Goal: Information Seeking & Learning: Learn about a topic

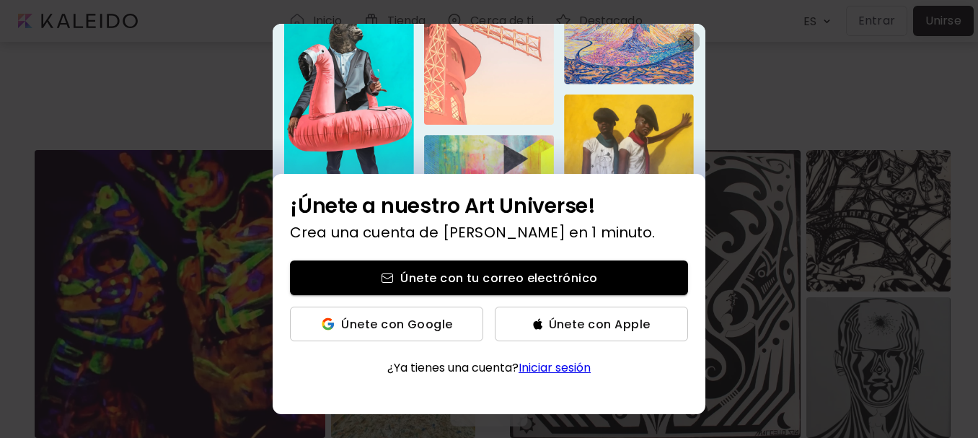
click at [691, 37] on img "button" at bounding box center [687, 40] width 9 height 9
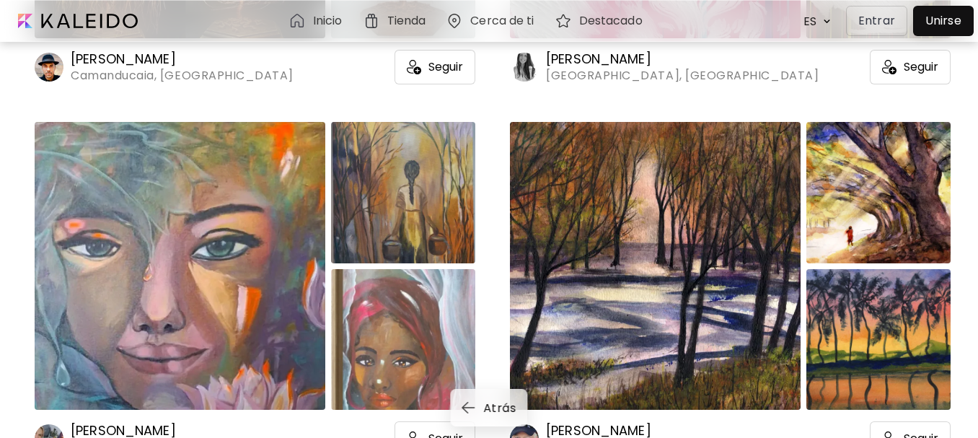
scroll to position [793, 0]
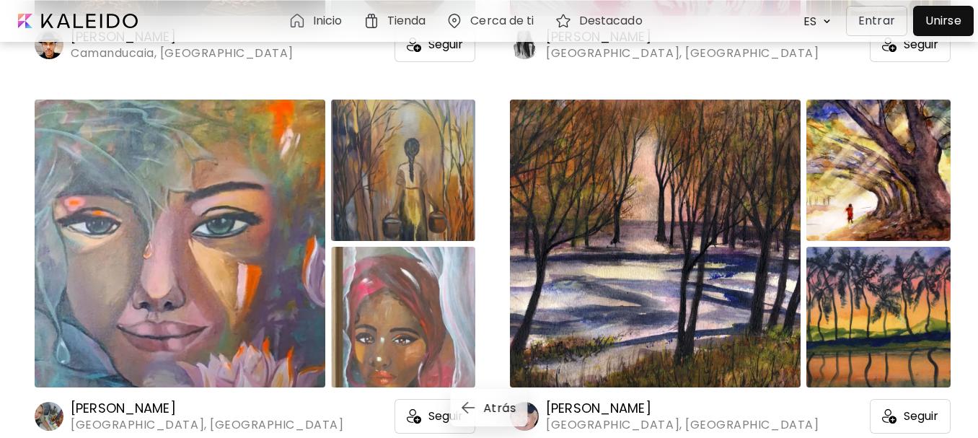
click at [78, 187] on img at bounding box center [180, 243] width 291 height 288
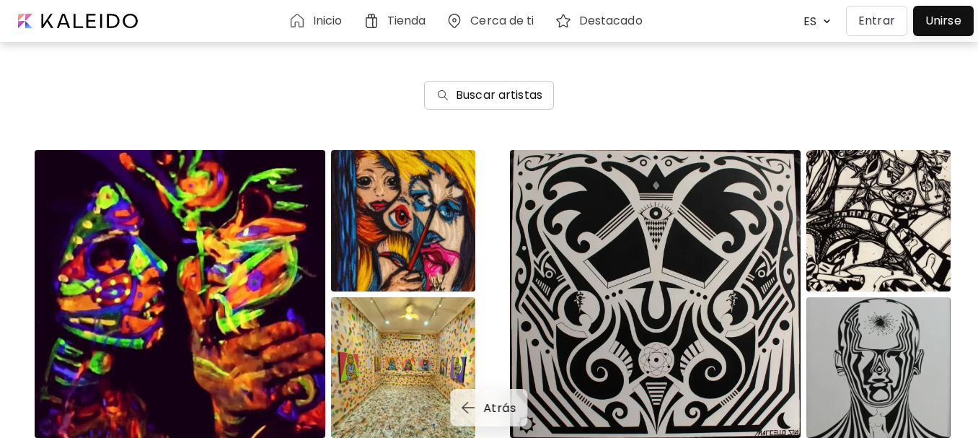
click at [477, 89] on h6 "Buscar artistas" at bounding box center [499, 95] width 87 height 17
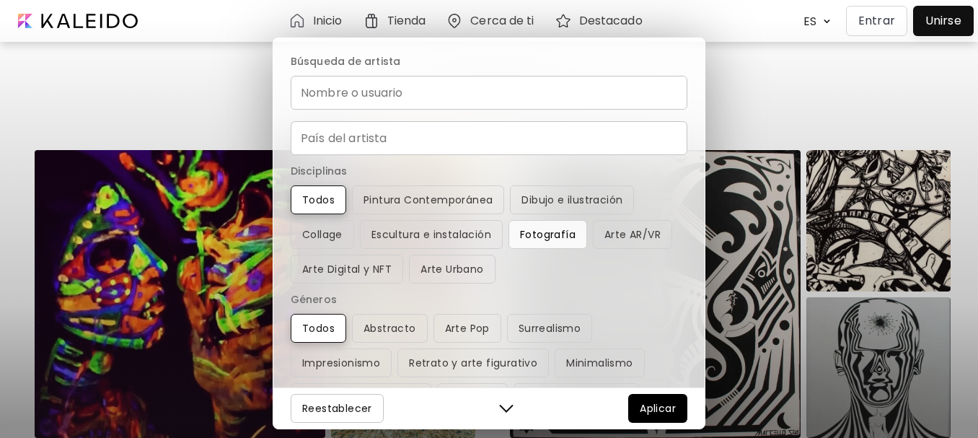
click at [533, 235] on span "Fotografía" at bounding box center [548, 234] width 56 height 17
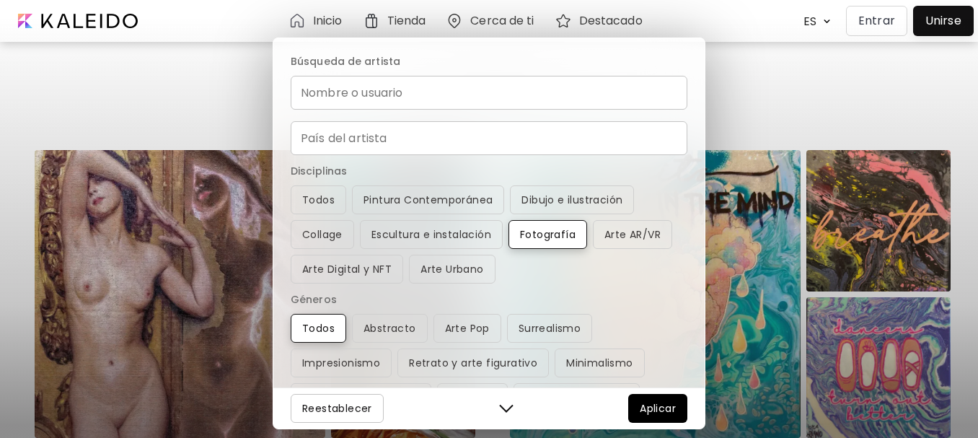
click at [105, 109] on div "Búsqueda de artista Nombre o usuario Nombre o usuario País del artista País del…" at bounding box center [489, 219] width 978 height 438
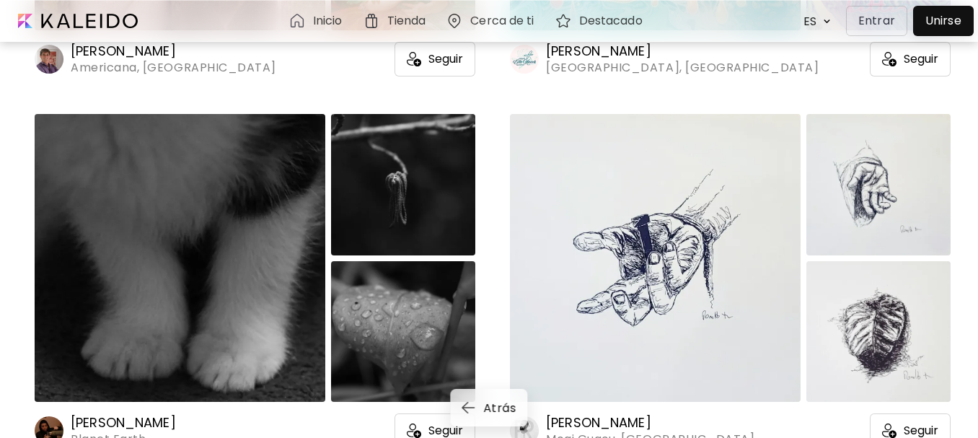
scroll to position [433, 0]
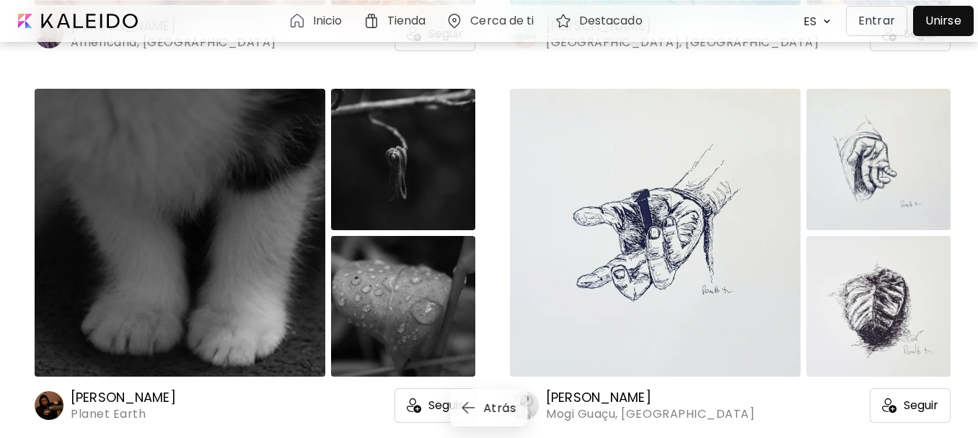
click at [120, 143] on img at bounding box center [180, 233] width 291 height 288
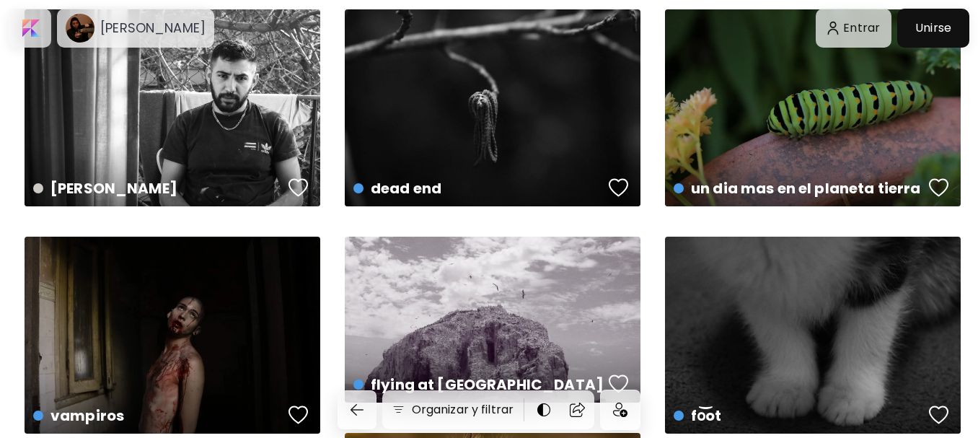
scroll to position [72, 0]
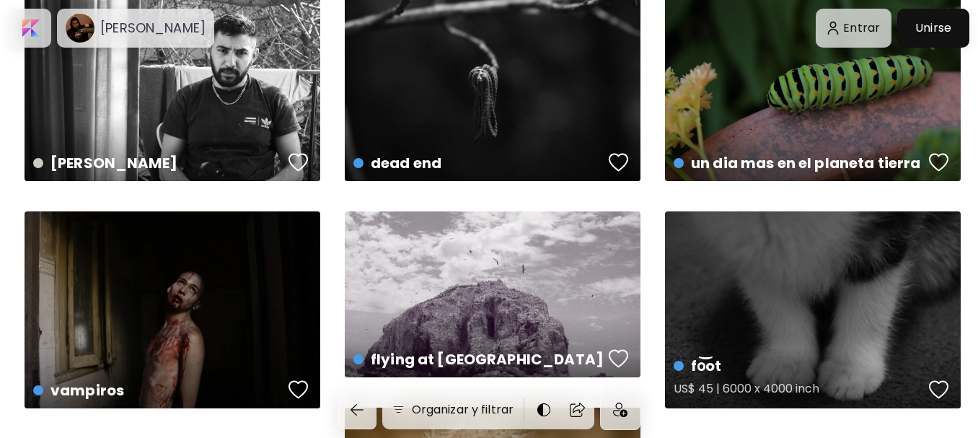
click at [703, 259] on div "fo͝ot US$ 45 | 6000 x 4000 inch" at bounding box center [813, 309] width 296 height 197
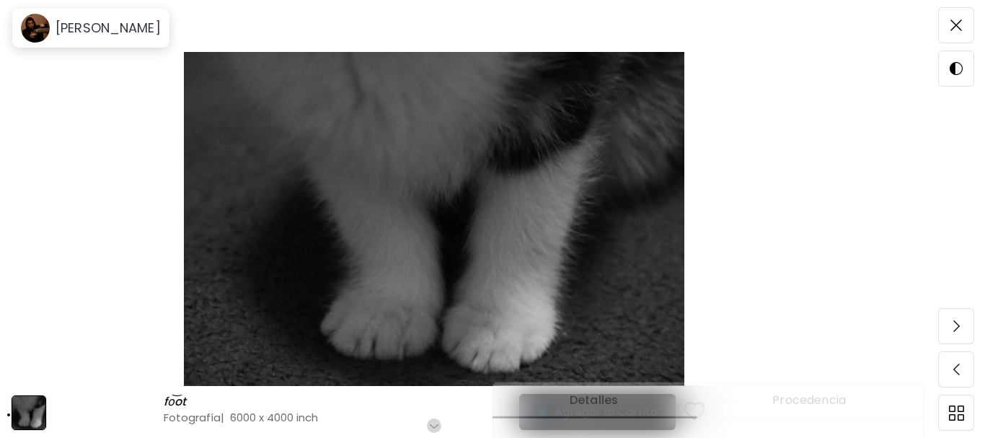
scroll to position [144, 0]
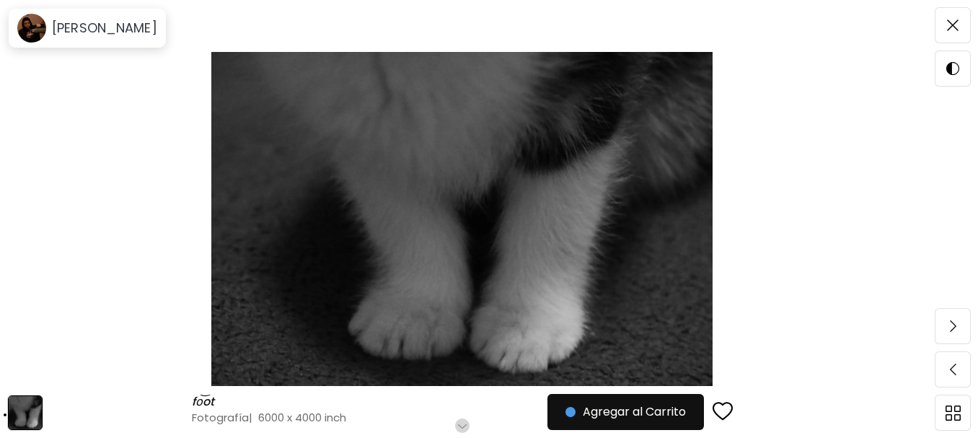
click at [551, 226] on img at bounding box center [462, 219] width 802 height 334
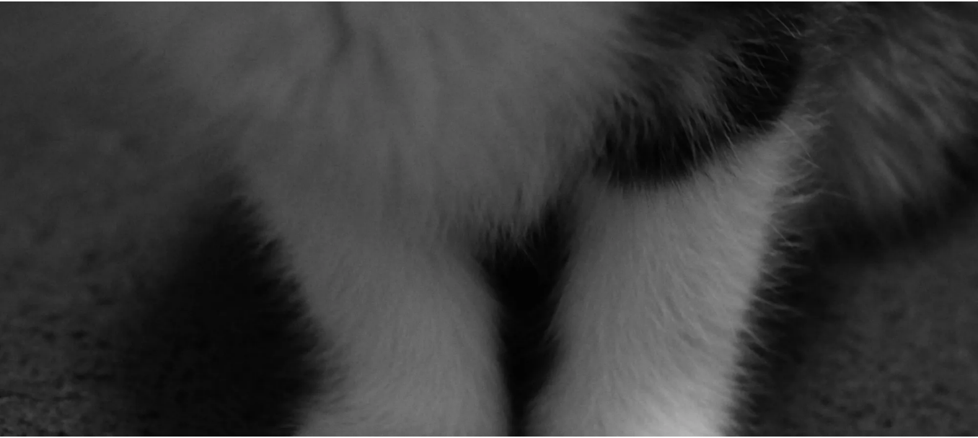
scroll to position [0, 0]
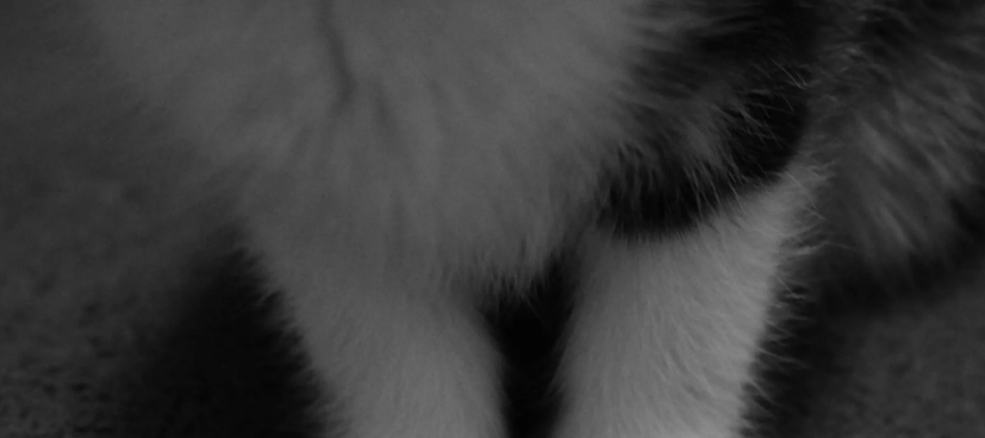
click at [682, 183] on img at bounding box center [492, 328] width 985 height 656
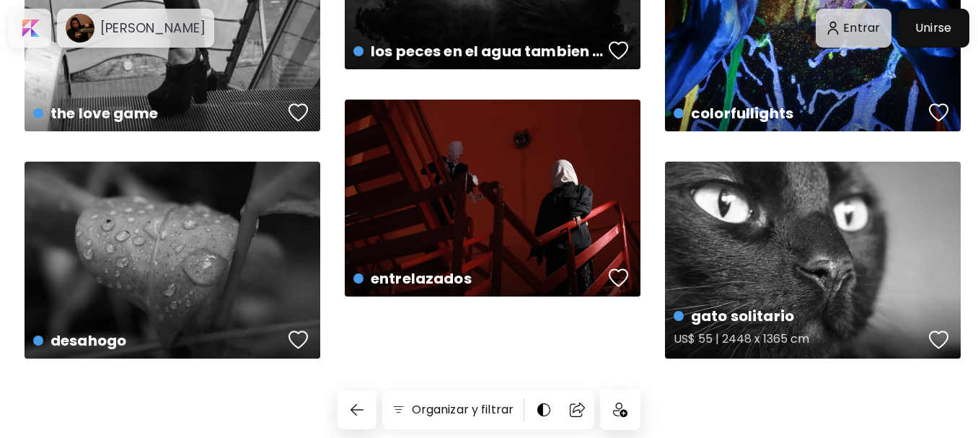
click at [758, 236] on div "gato solitario US$ 55 | 2448 x 1365 cm" at bounding box center [813, 259] width 296 height 197
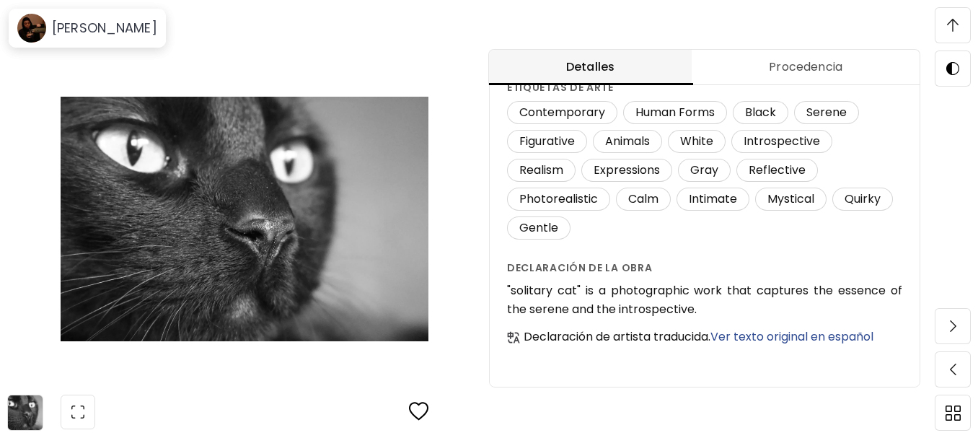
click at [828, 339] on span "Ver texto original en español" at bounding box center [791, 336] width 163 height 17
